Goal: Transaction & Acquisition: Purchase product/service

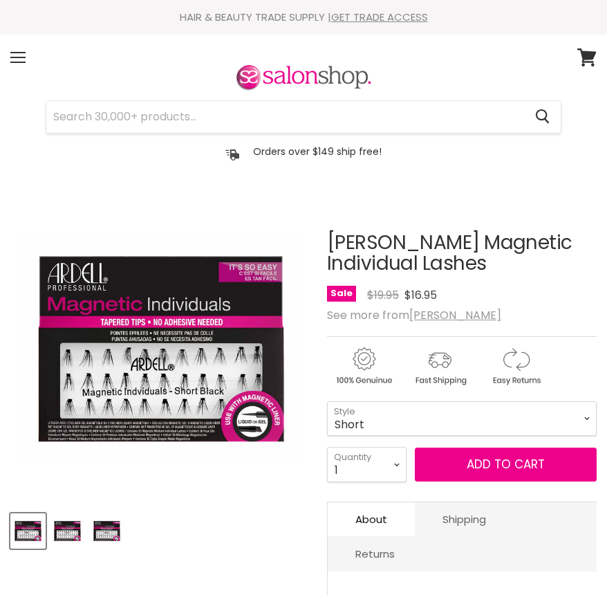
click at [69, 539] on img "Product thumbnails" at bounding box center [67, 531] width 33 height 33
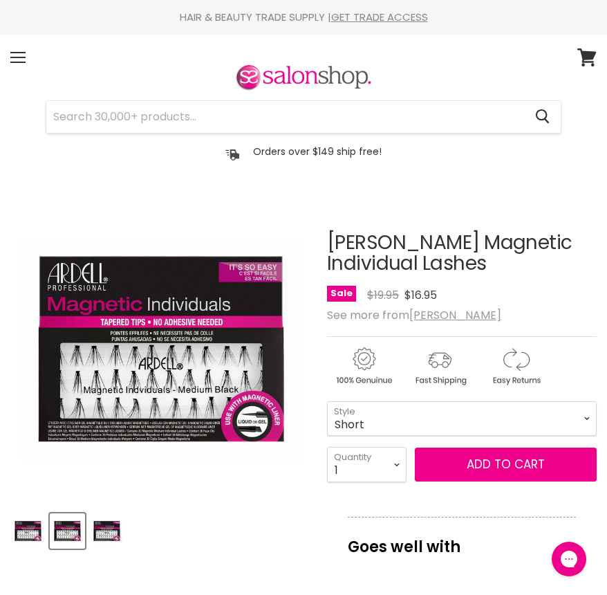
click at [94, 533] on img "Product thumbnails" at bounding box center [107, 531] width 33 height 33
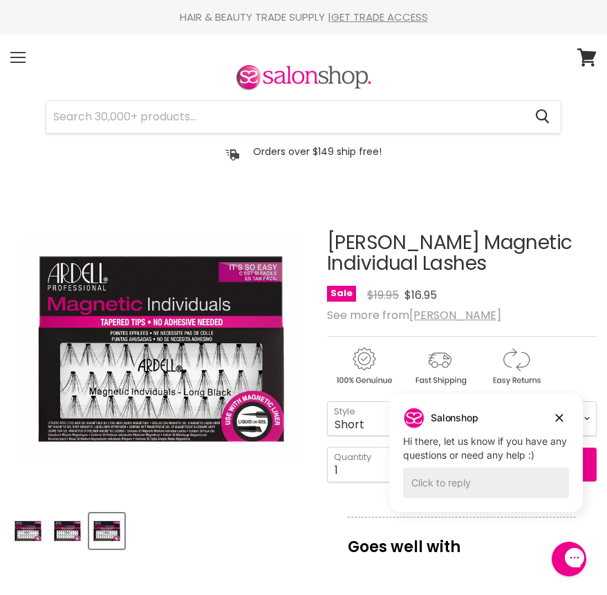
click at [28, 68] on div "Menu" at bounding box center [17, 58] width 29 height 32
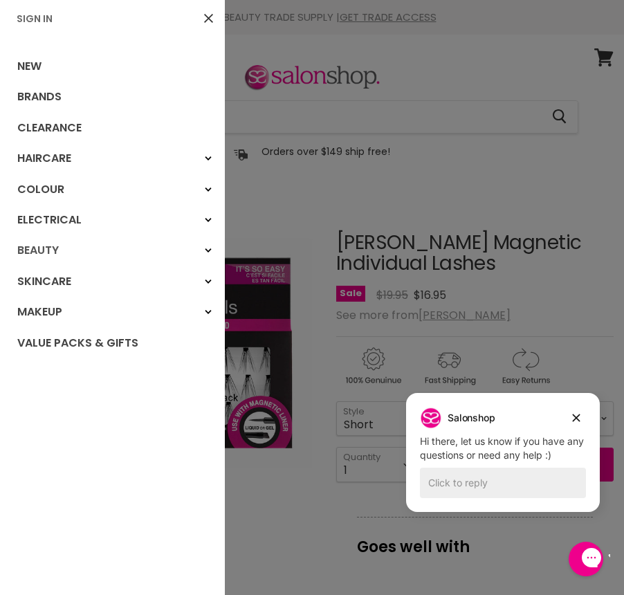
click at [129, 243] on link "Beauty" at bounding box center [112, 250] width 225 height 30
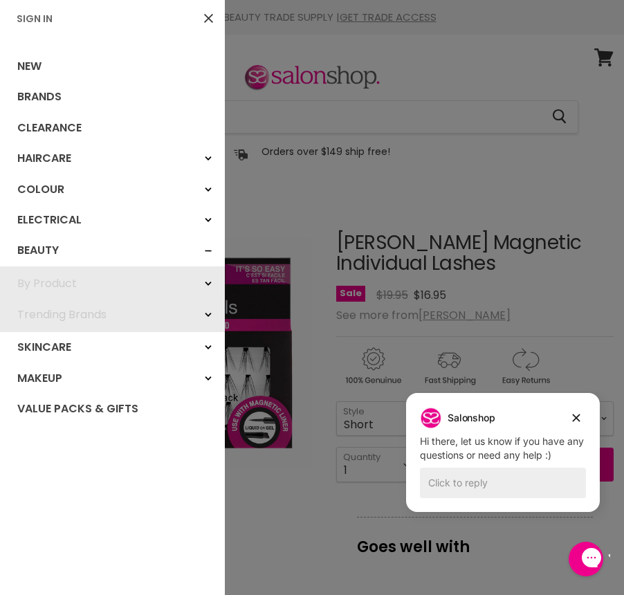
click at [177, 278] on link "By Product" at bounding box center [112, 283] width 225 height 30
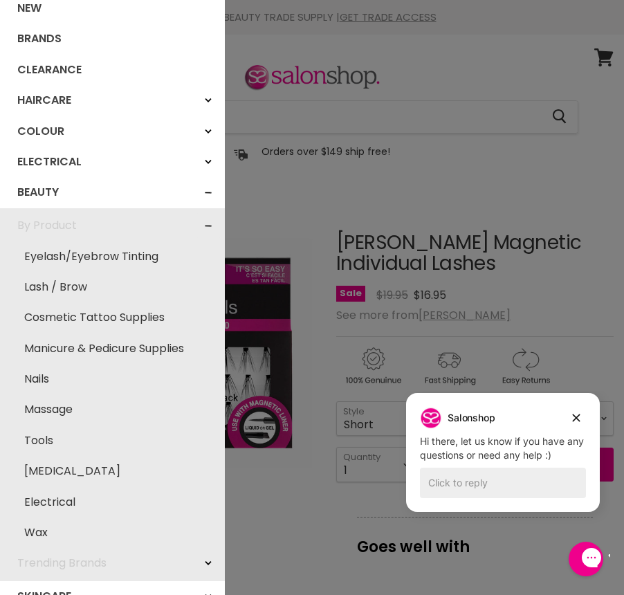
scroll to position [57, 0]
click at [66, 280] on link "Lash / Brow" at bounding box center [112, 288] width 211 height 30
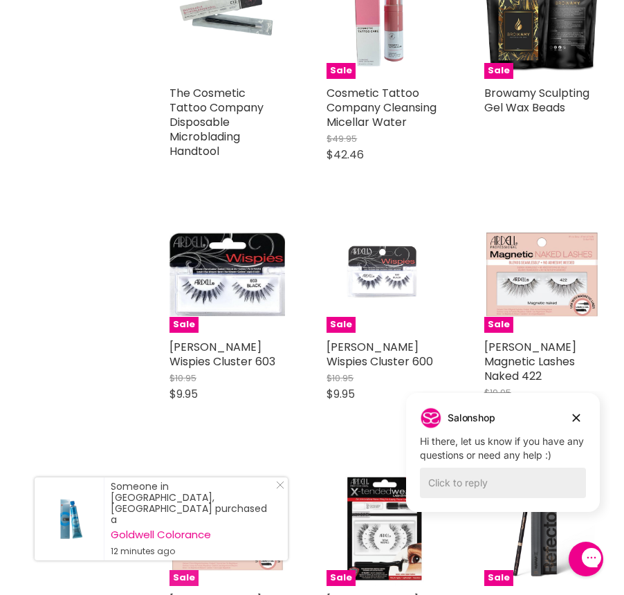
scroll to position [10795, 0]
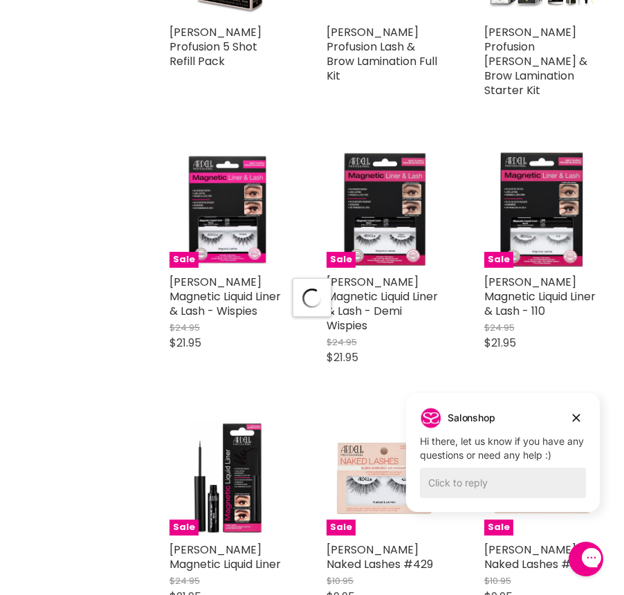
scroll to position [14838, 0]
